Goal: Task Accomplishment & Management: Use online tool/utility

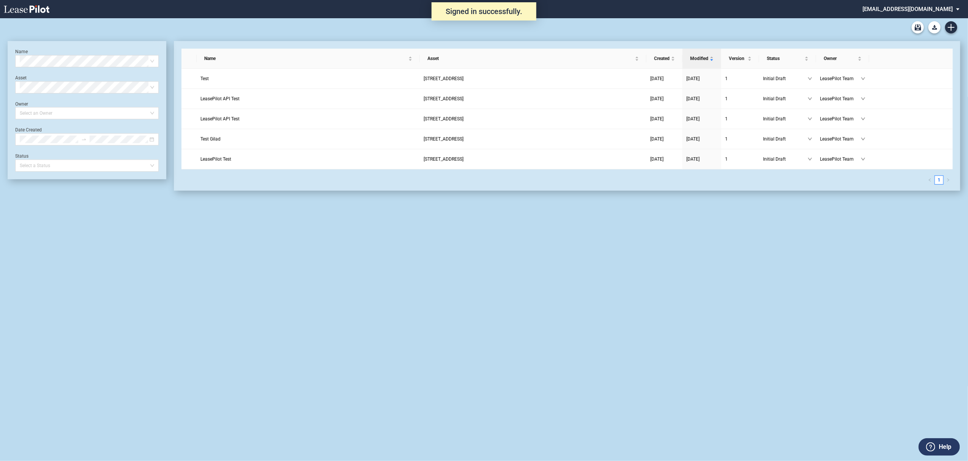
drag, startPoint x: 911, startPoint y: 8, endPoint x: 909, endPoint y: 13, distance: 4.7
click at [911, 8] on md-select "admin@leasepilot.co Super Admin Area Admin Area Settings Sign Out" at bounding box center [914, 8] width 104 height 17
click at [902, 22] on div "Super Admin Area" at bounding box center [919, 21] width 42 height 8
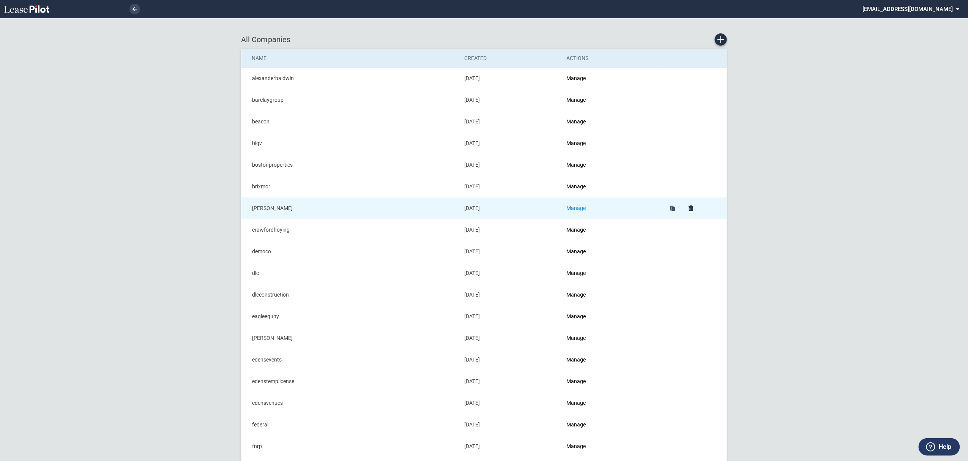
click at [580, 206] on link "Manage" at bounding box center [575, 208] width 19 height 6
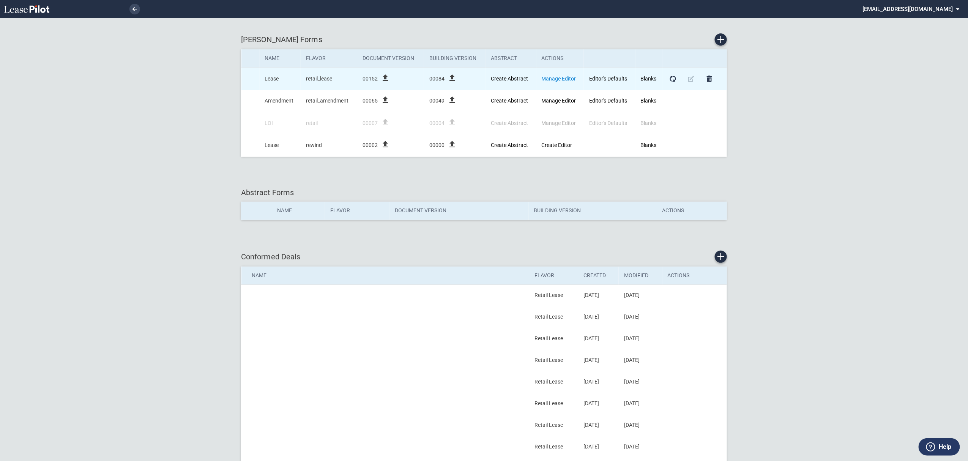
click at [563, 76] on link "Manage Editor" at bounding box center [558, 79] width 35 height 6
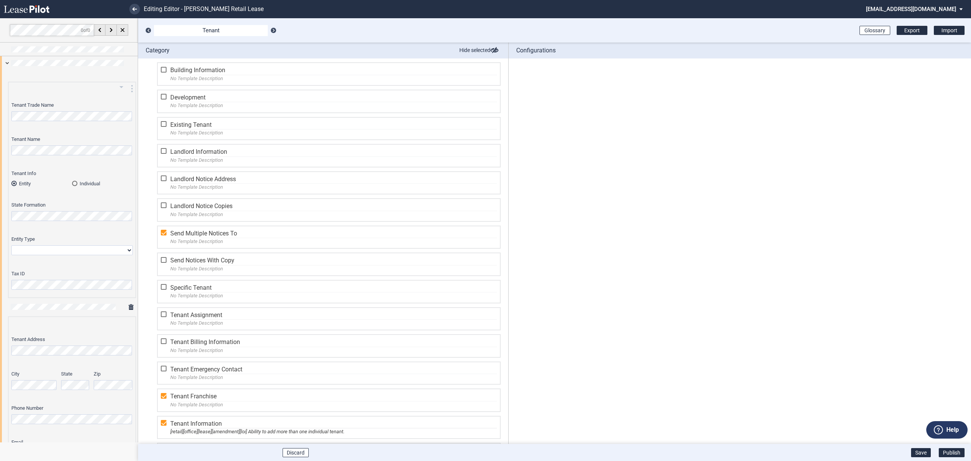
drag, startPoint x: 6, startPoint y: 61, endPoint x: 30, endPoint y: 121, distance: 63.8
click at [5, 61] on div at bounding box center [69, 62] width 138 height 13
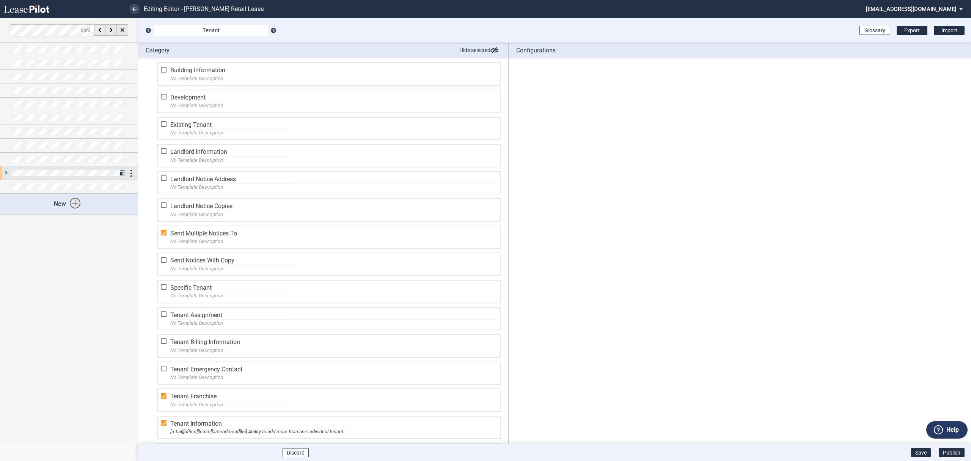
click at [4, 173] on div at bounding box center [69, 172] width 138 height 13
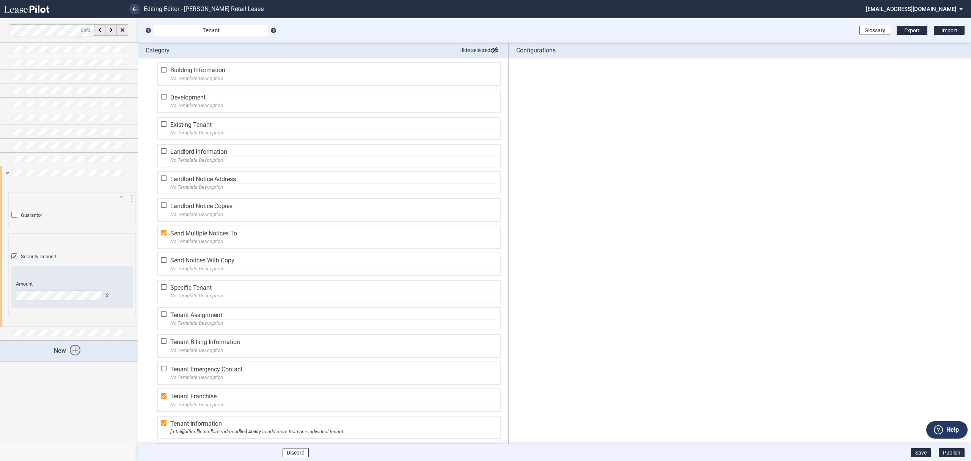
click at [19, 216] on div "Guarantor" at bounding box center [15, 216] width 8 height 8
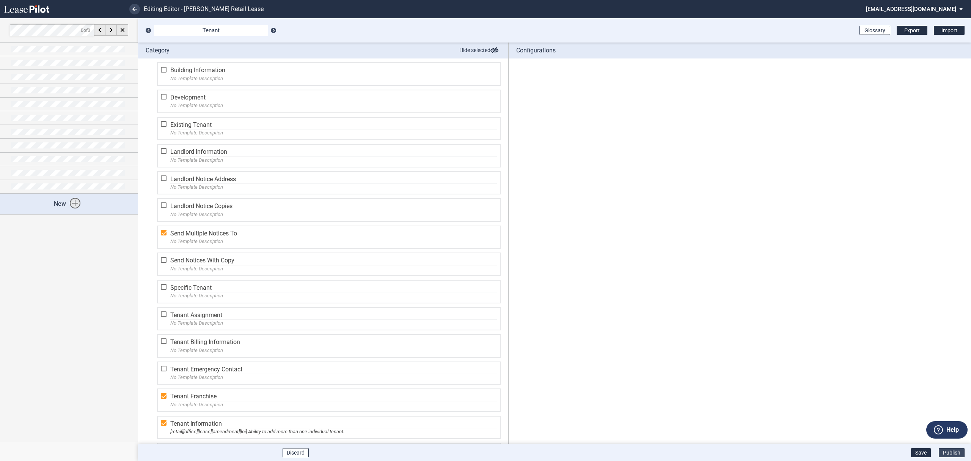
click at [948, 452] on button "Publish" at bounding box center [952, 452] width 26 height 9
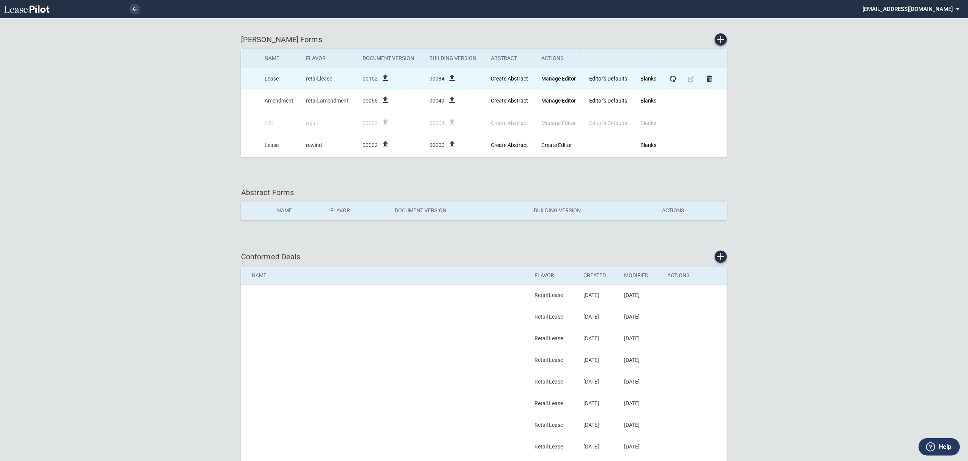
click at [385, 80] on icon "file_upload" at bounding box center [385, 77] width 9 height 9
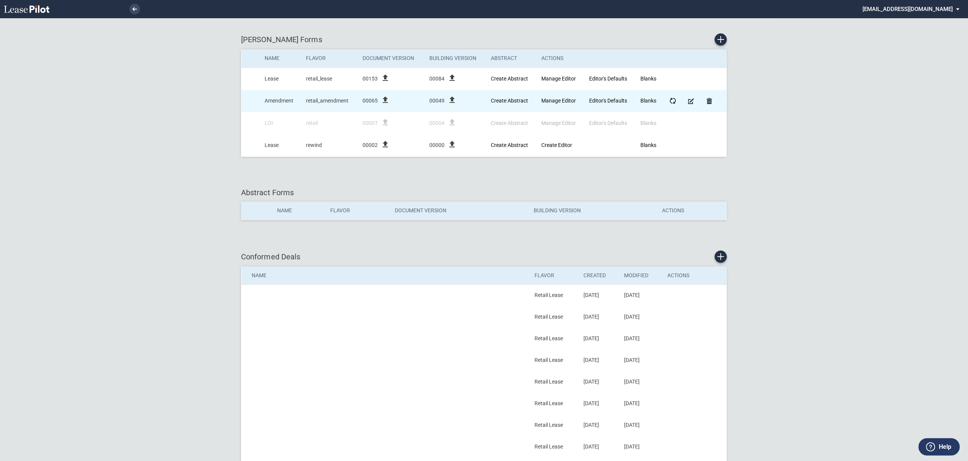
click at [383, 102] on icon "file_upload" at bounding box center [385, 99] width 9 height 9
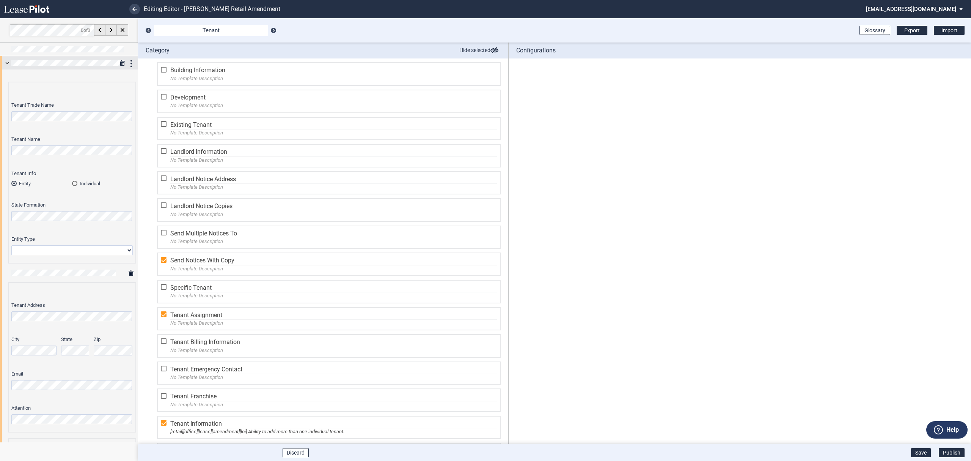
click at [3, 65] on div at bounding box center [69, 62] width 138 height 13
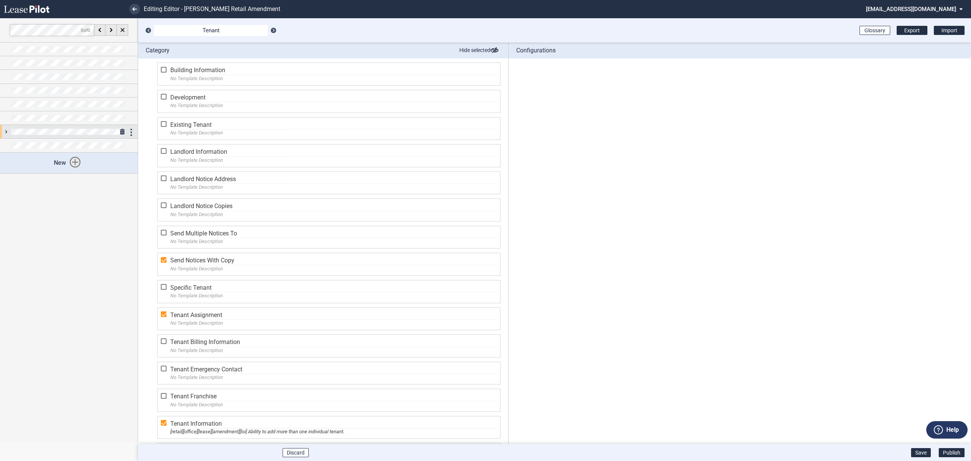
click at [8, 131] on div at bounding box center [69, 131] width 138 height 13
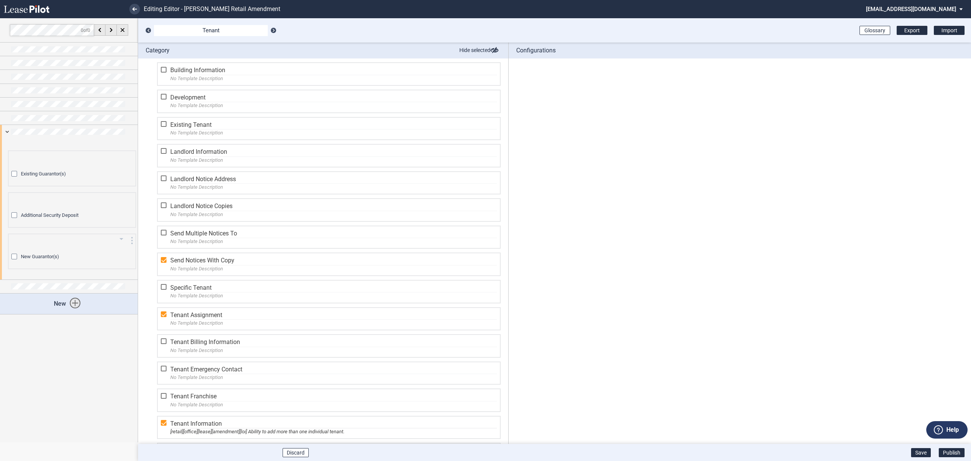
click at [19, 257] on div "New Guarantor(s)" at bounding box center [15, 257] width 8 height 8
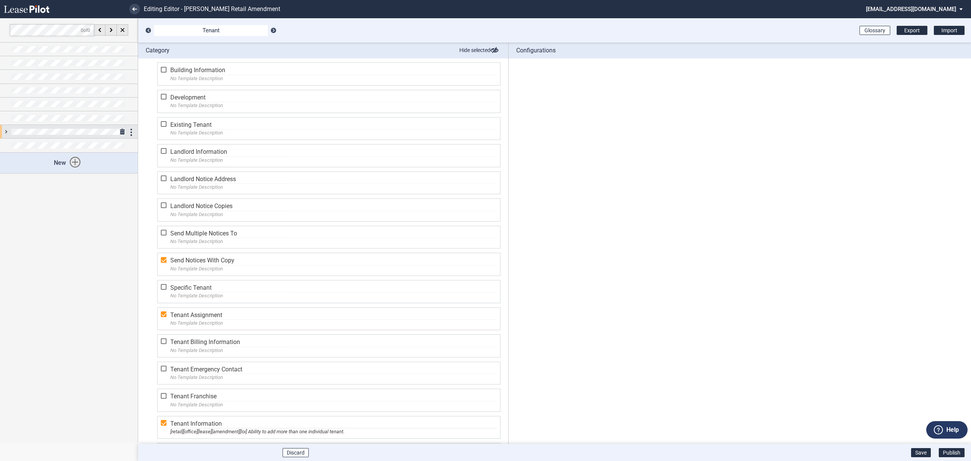
click at [8, 132] on div at bounding box center [69, 131] width 138 height 13
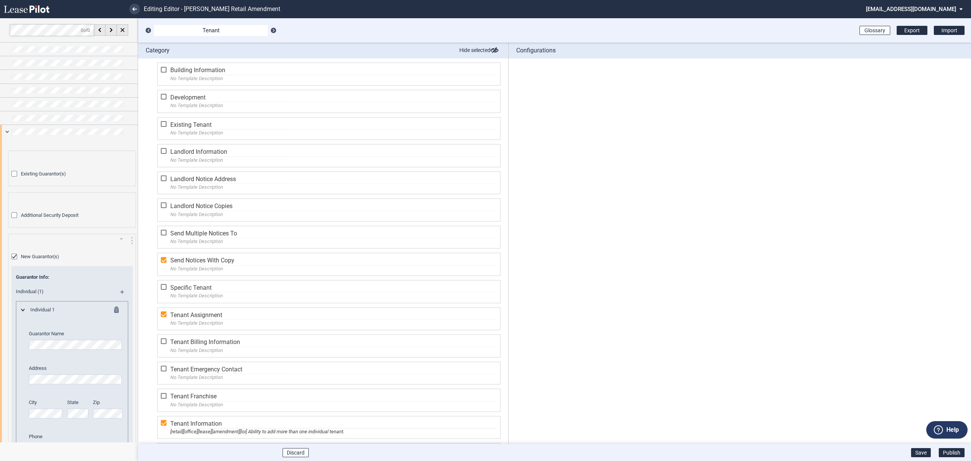
scroll to position [228, 0]
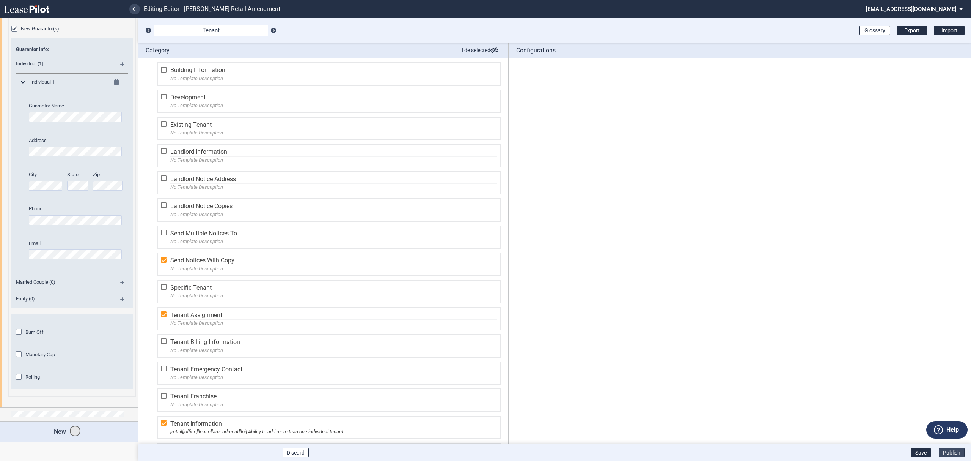
click at [953, 448] on button "Publish" at bounding box center [952, 452] width 26 height 9
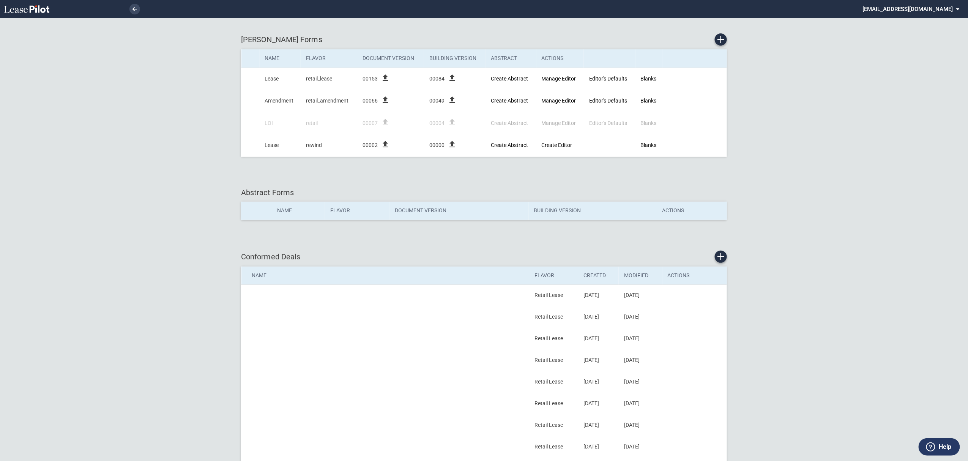
click at [942, 7] on md-select "[EMAIL_ADDRESS][DOMAIN_NAME] Super Admin Area Admin Area Settings Sign Out" at bounding box center [914, 8] width 104 height 17
click at [933, 60] on md-option "Sign Out" at bounding box center [928, 57] width 72 height 12
